Goal: Share content: Share content

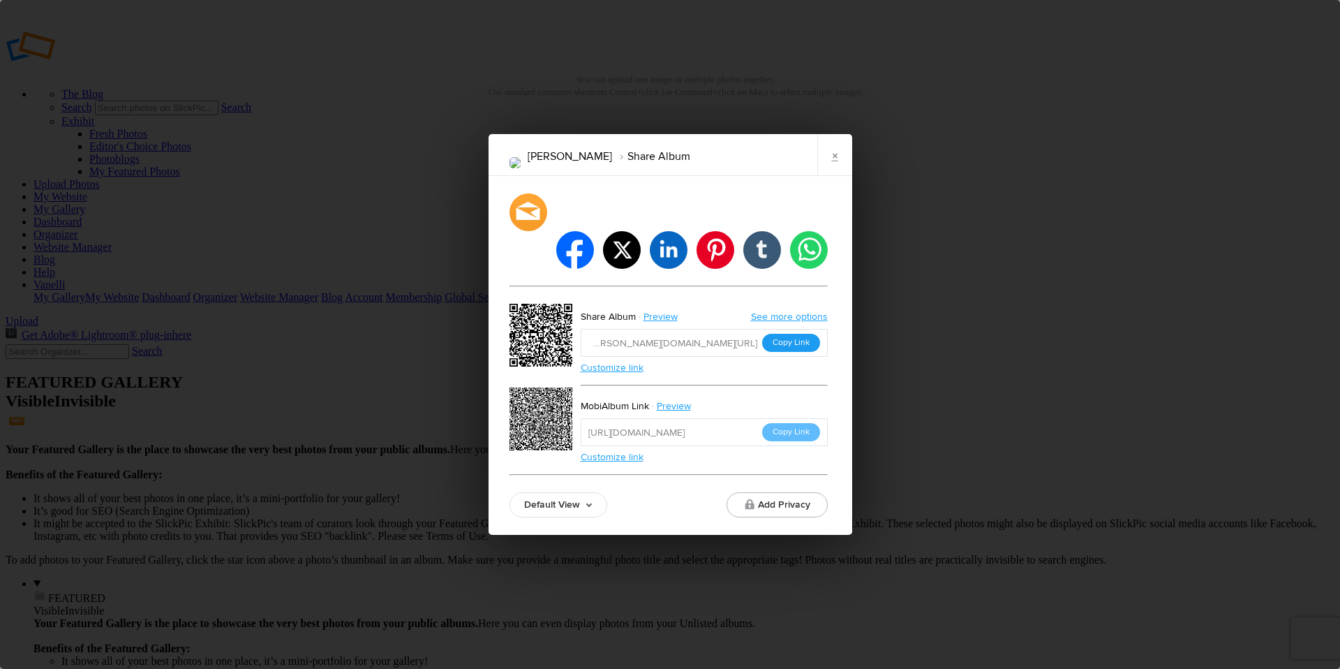
type input "[URL][DOMAIN_NAME]"
click at [796, 334] on button "Copy Link" at bounding box center [791, 343] width 58 height 18
click at [831, 174] on link "×" at bounding box center [834, 155] width 35 height 42
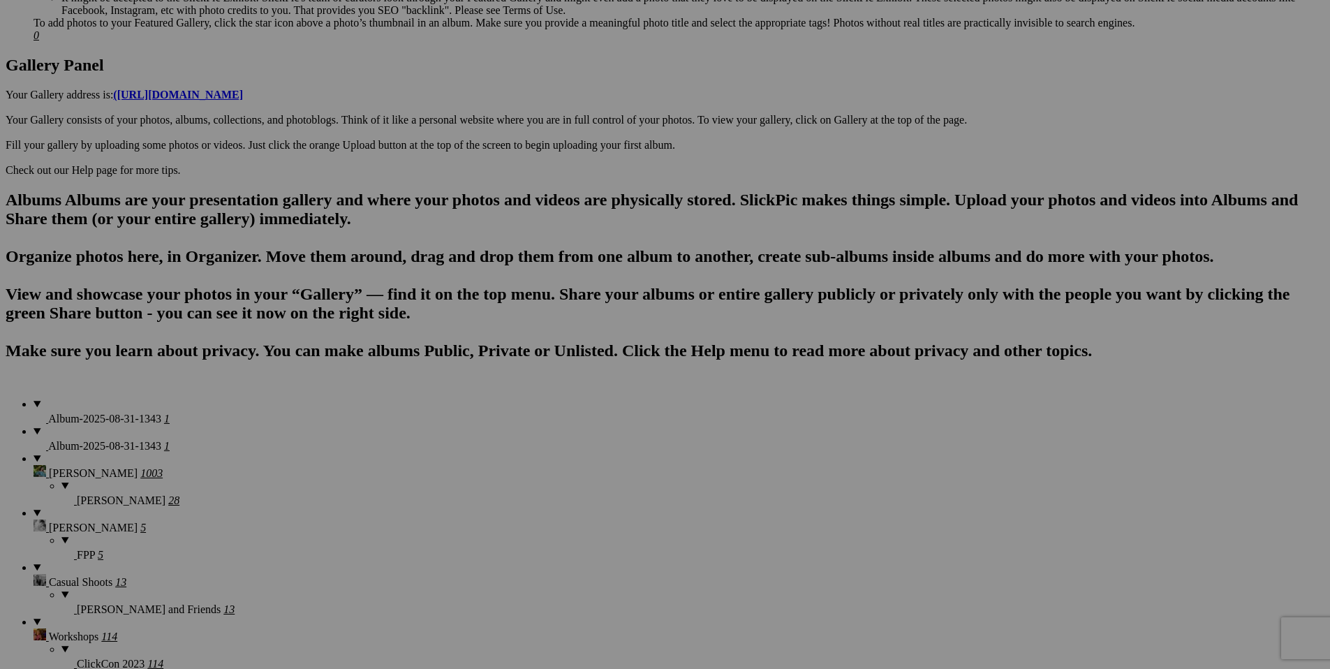
scroll to position [695, 0]
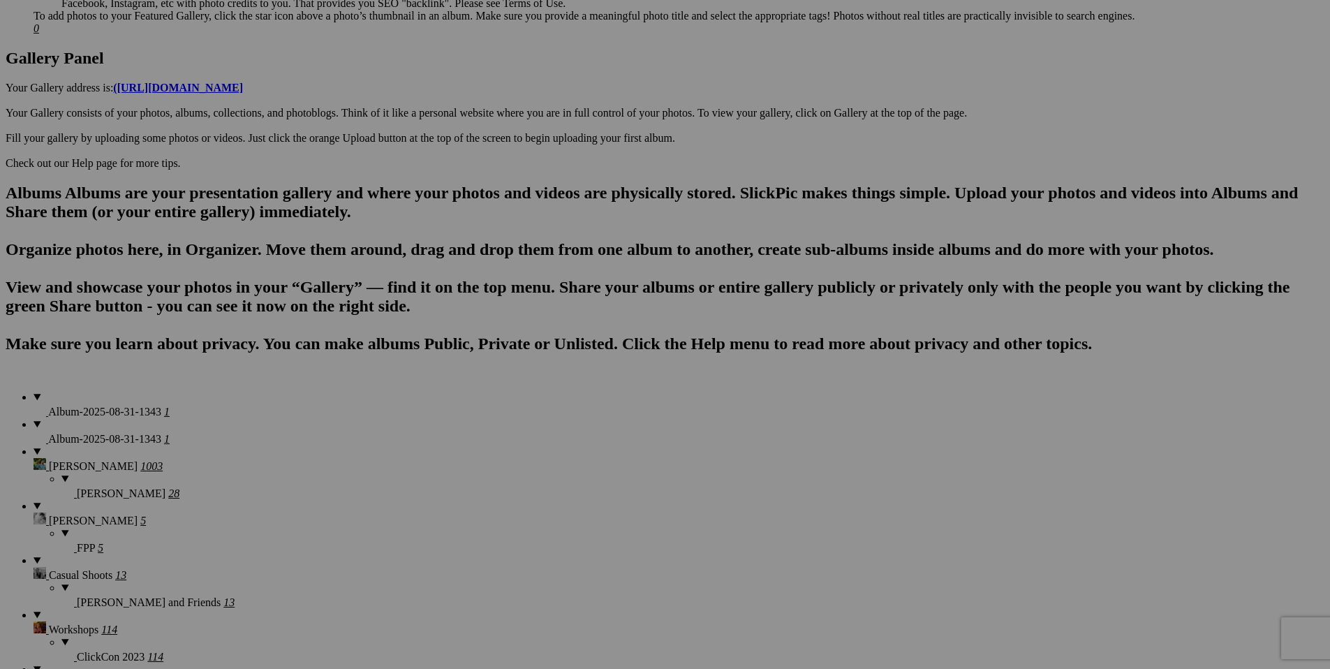
scroll to position [695, 0]
